Goal: Information Seeking & Learning: Learn about a topic

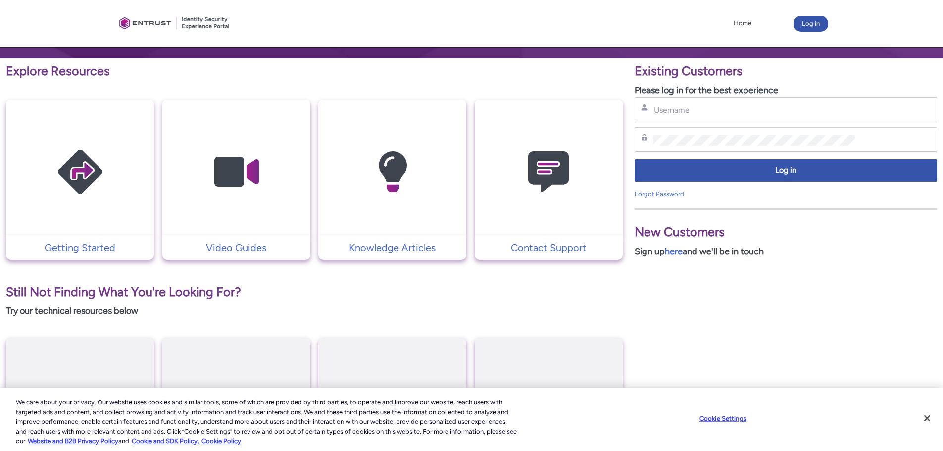
scroll to position [198, 0]
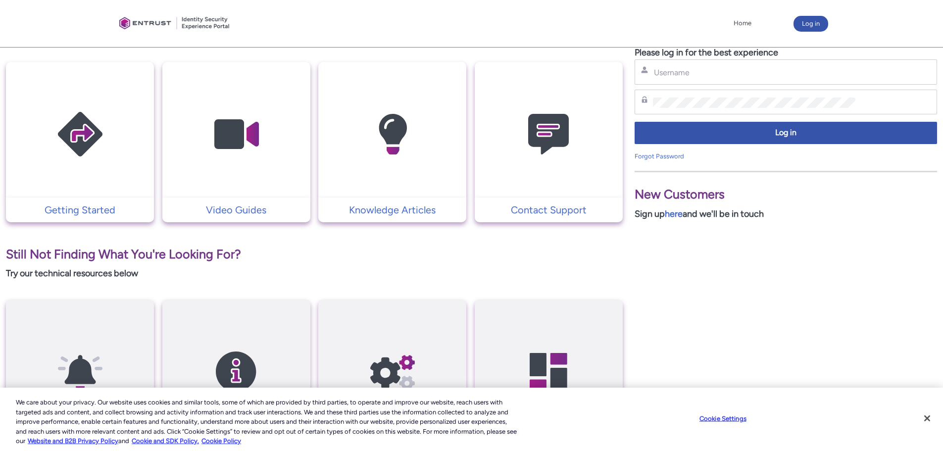
click at [253, 162] on img at bounding box center [236, 134] width 94 height 106
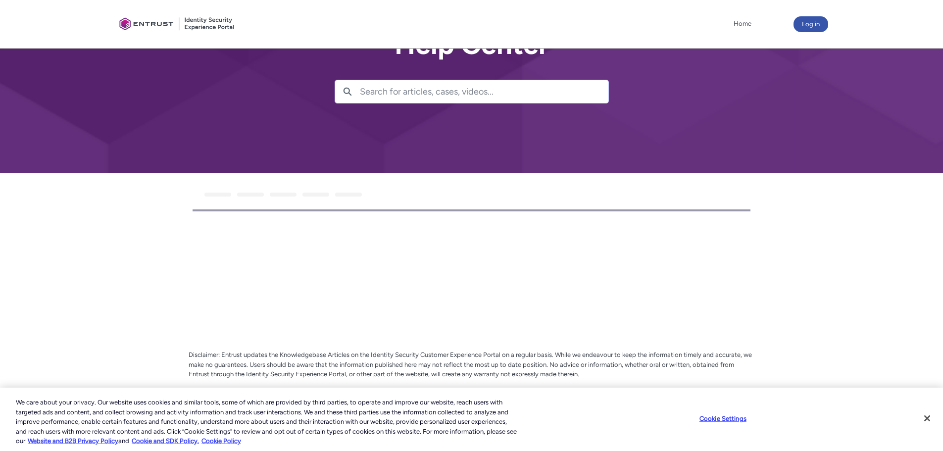
scroll to position [62, 0]
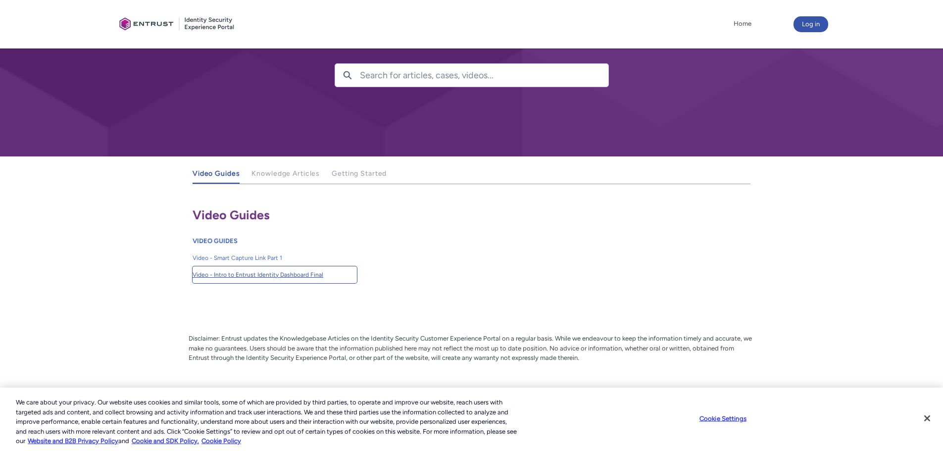
click at [260, 279] on span "Video - Intro to Entrust Identity Dashboard Final" at bounding box center [275, 274] width 164 height 9
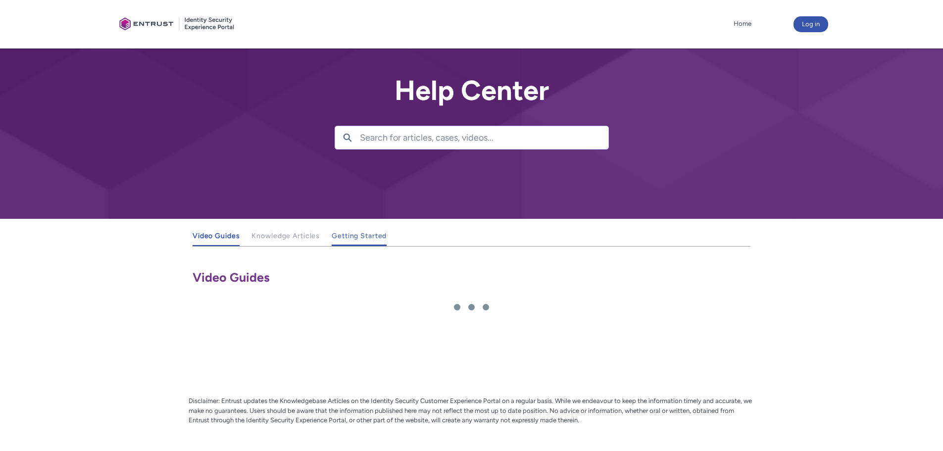
click at [368, 237] on span "Getting Started" at bounding box center [359, 236] width 55 height 8
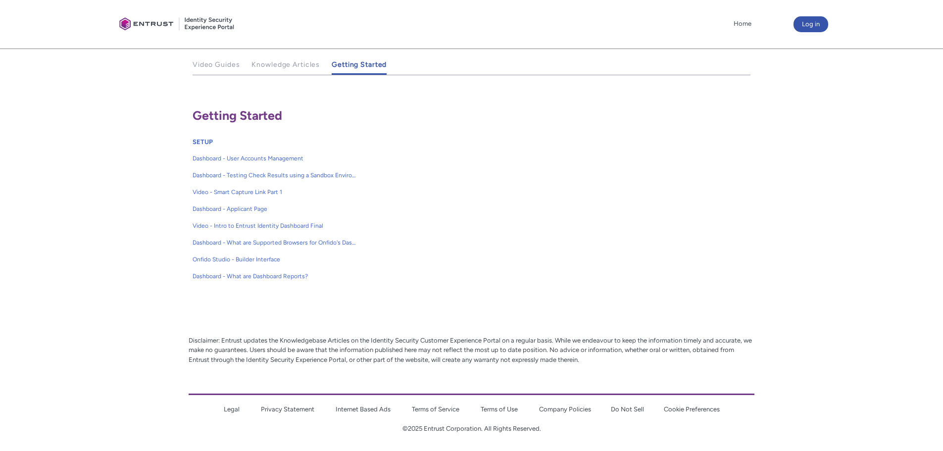
scroll to position [173, 0]
click at [251, 271] on span "Dashboard - What are Dashboard Reports?" at bounding box center [275, 274] width 164 height 9
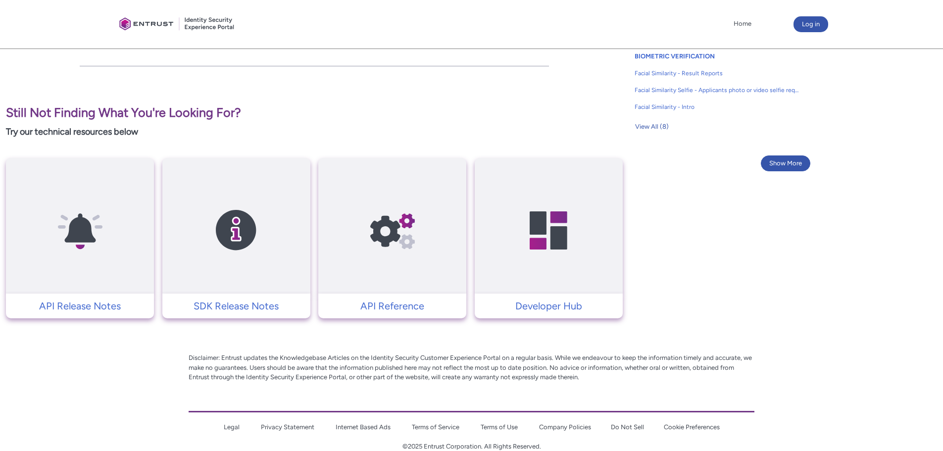
scroll to position [743, 0]
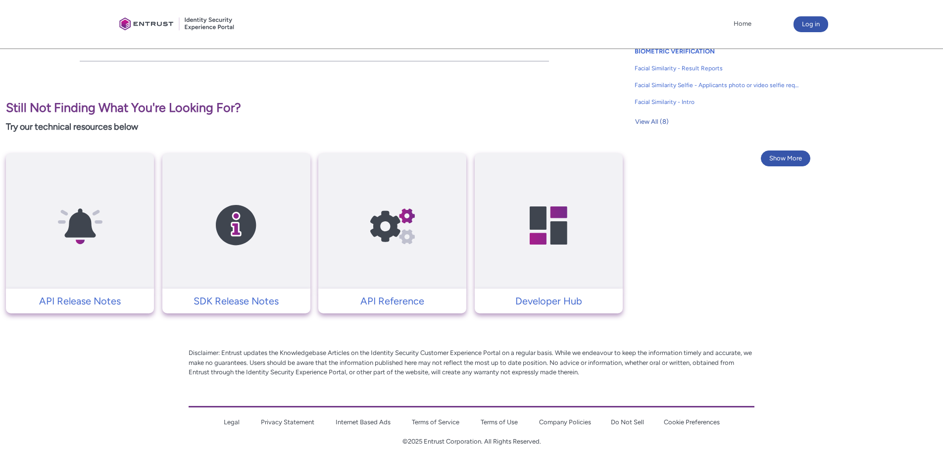
click at [384, 230] on img at bounding box center [393, 225] width 94 height 106
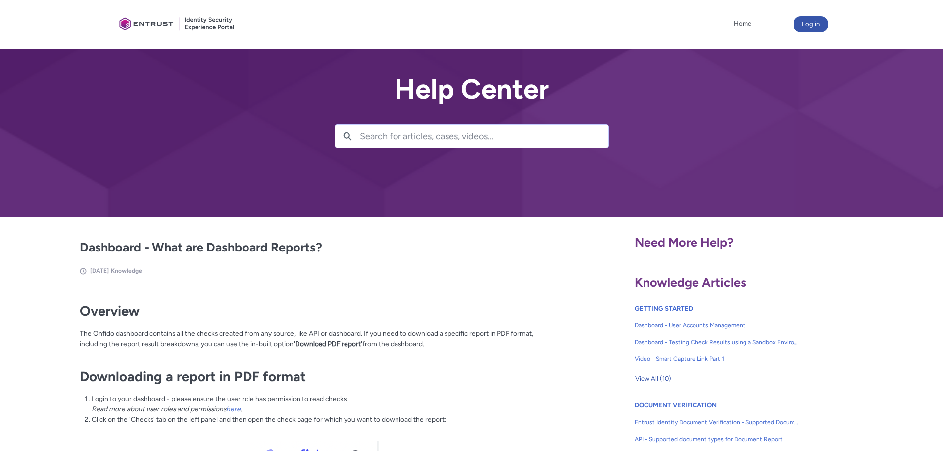
scroll to position [0, 0]
